Goal: Contribute content: Contribute content

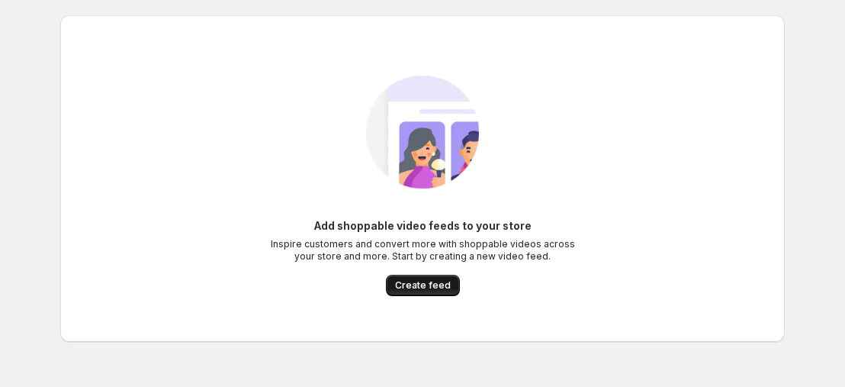
click at [400, 287] on span "Create feed" at bounding box center [423, 285] width 56 height 12
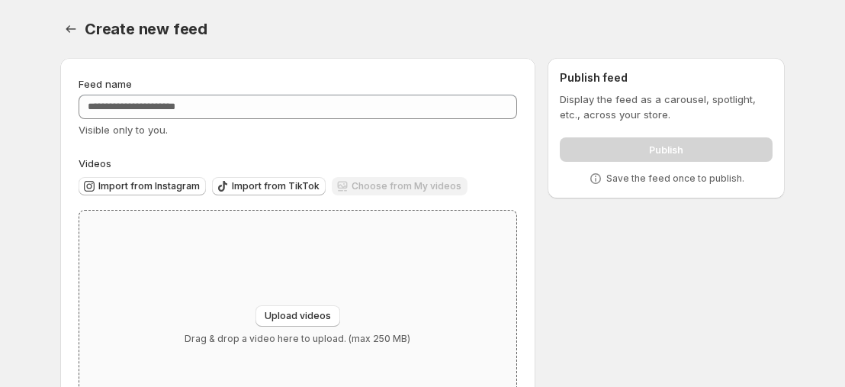
scroll to position [76, 0]
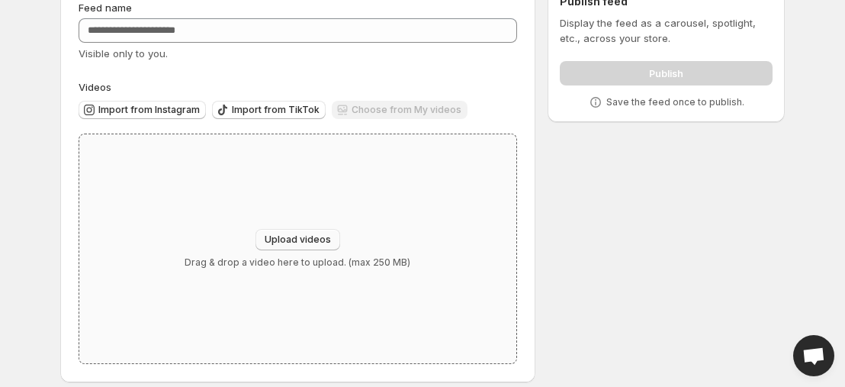
click at [310, 236] on span "Upload videos" at bounding box center [298, 239] width 66 height 12
type input "**********"
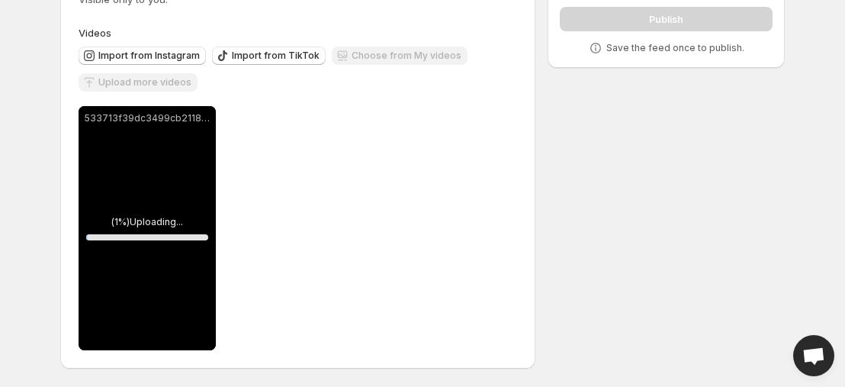
scroll to position [0, 0]
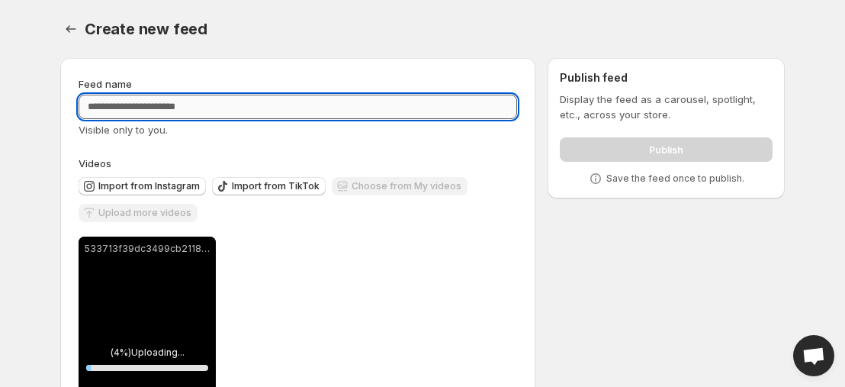
click at [329, 104] on input "Feed name" at bounding box center [298, 107] width 438 height 24
type input "*"
click at [339, 79] on div "Feed name" at bounding box center [298, 83] width 438 height 15
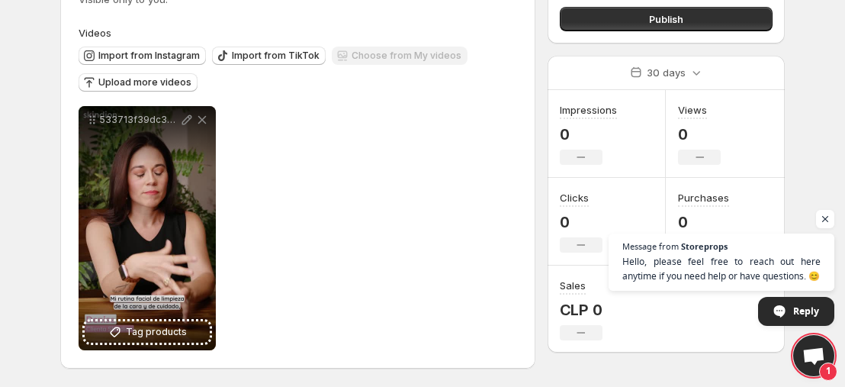
scroll to position [54, 0]
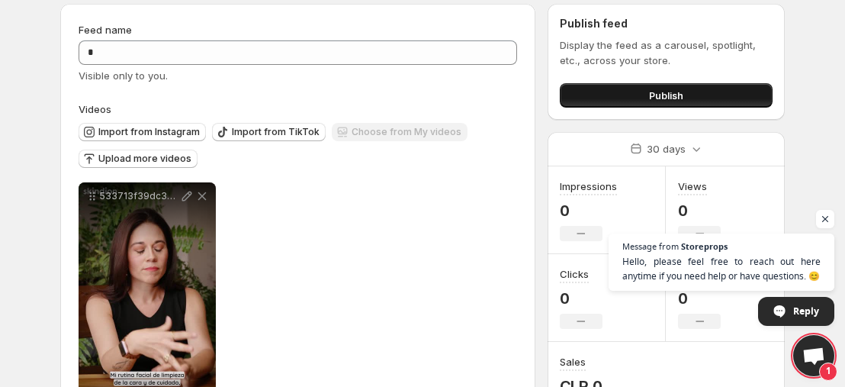
click at [592, 104] on button "Publish" at bounding box center [666, 95] width 213 height 24
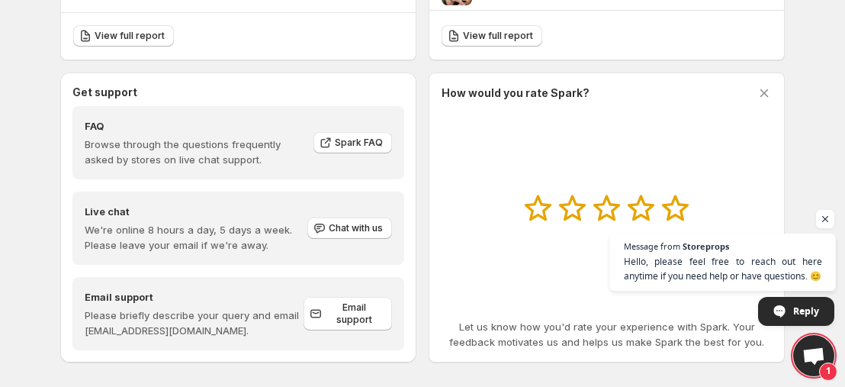
scroll to position [458, 0]
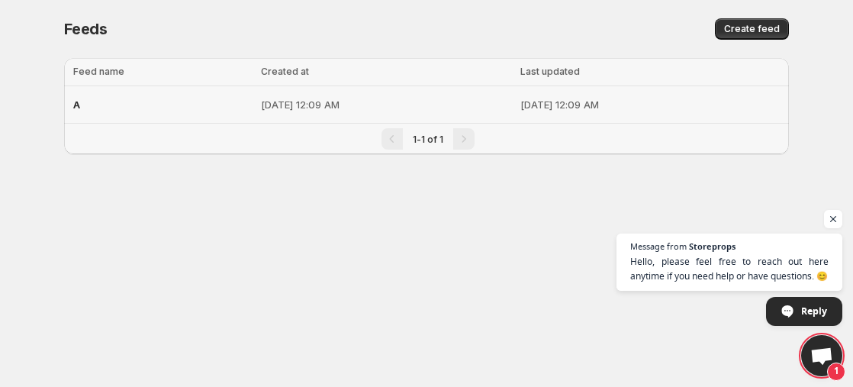
click at [520, 101] on p "[DATE] 12:09 AM" at bounding box center [649, 104] width 259 height 15
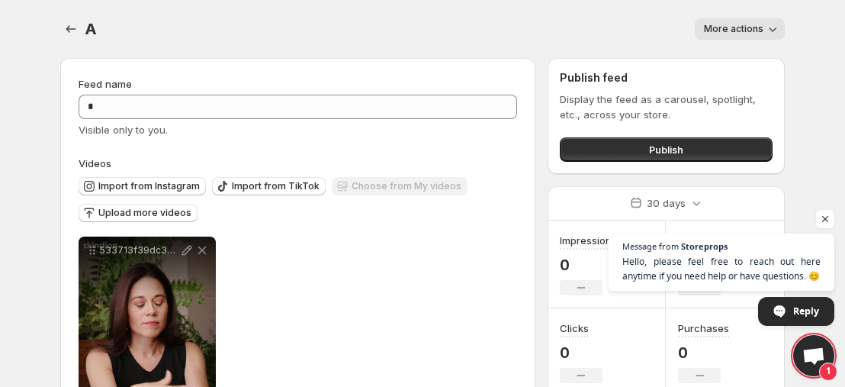
scroll to position [76, 0]
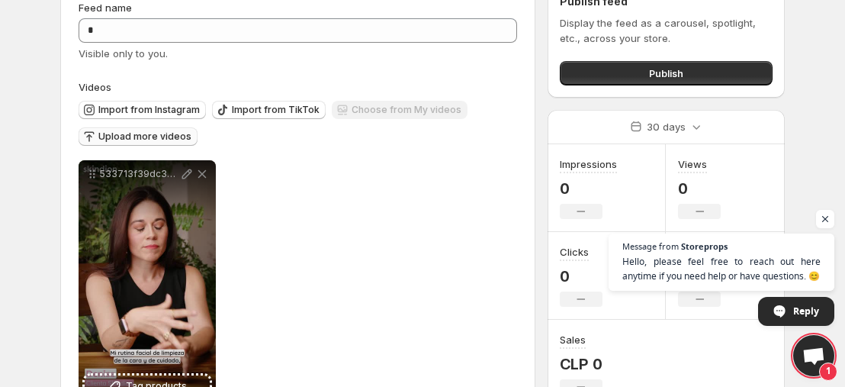
click at [165, 134] on span "Upload more videos" at bounding box center [144, 136] width 93 height 12
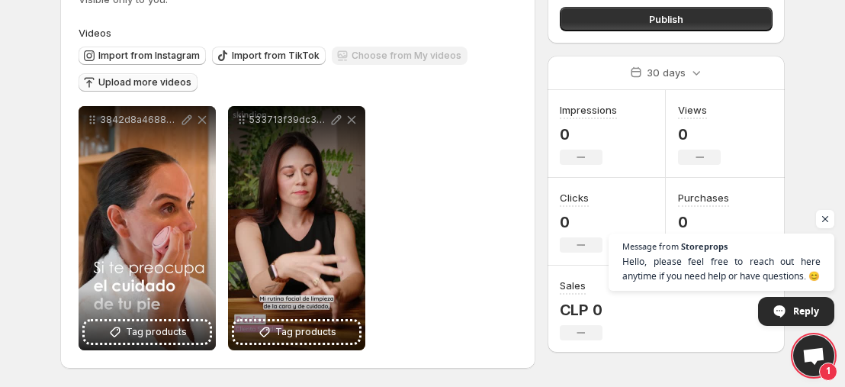
scroll to position [0, 0]
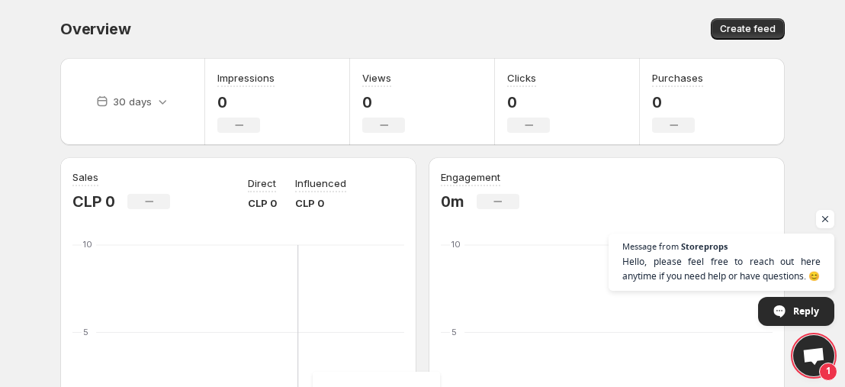
scroll to position [305, 0]
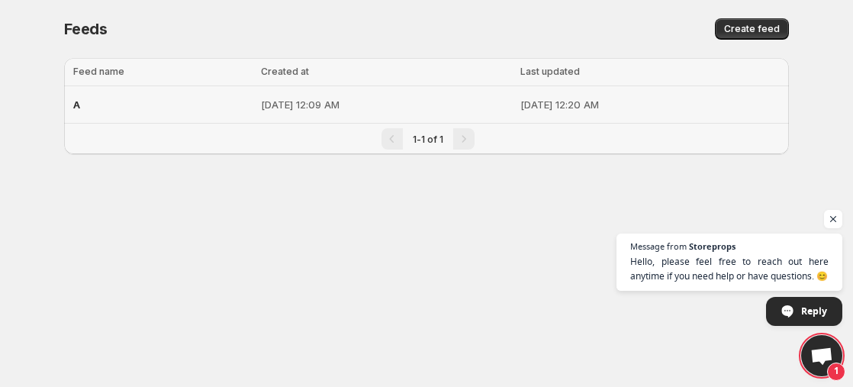
click at [317, 104] on p "Aug 21, 2025, 12:09 AM" at bounding box center [386, 104] width 250 height 15
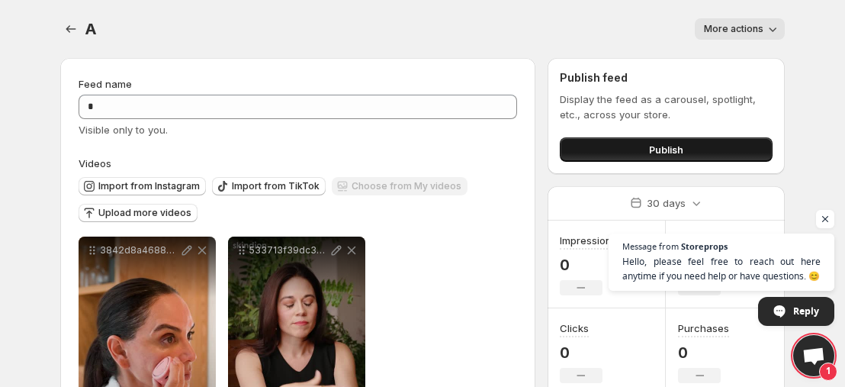
click at [691, 143] on button "Publish" at bounding box center [666, 149] width 213 height 24
